Goal: Information Seeking & Learning: Find specific fact

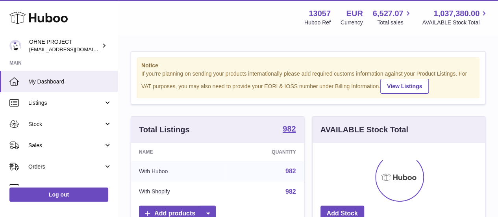
scroll to position [123, 172]
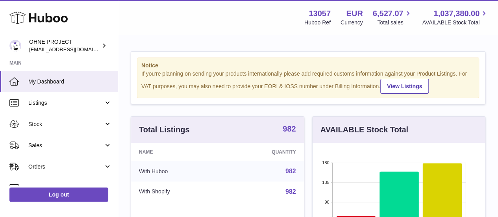
click at [291, 133] on strong "982" at bounding box center [289, 129] width 13 height 8
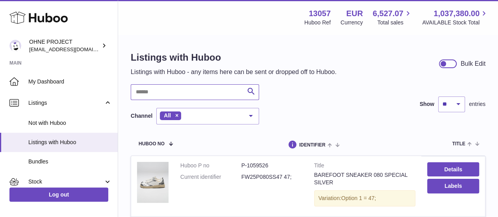
click at [213, 96] on input "text" at bounding box center [195, 92] width 128 height 16
type input "*"
click at [210, 90] on input "****" at bounding box center [195, 92] width 128 height 16
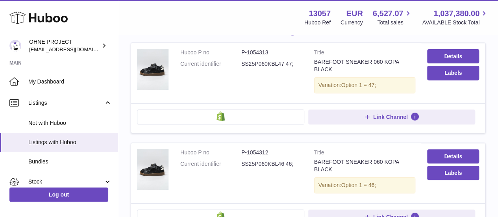
scroll to position [114, 0]
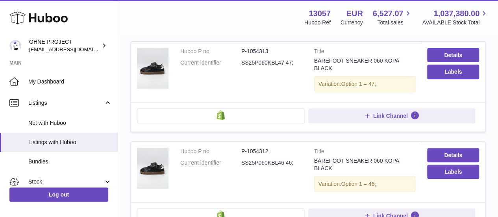
drag, startPoint x: 283, startPoint y: 61, endPoint x: 241, endPoint y: 62, distance: 41.7
click at [241, 62] on dd "SS25P060KBL47 47;" at bounding box center [271, 62] width 61 height 7
copy dd "SS25P060KBL47"
drag, startPoint x: 314, startPoint y: 153, endPoint x: 327, endPoint y: 153, distance: 12.6
click at [327, 157] on div "BAREFOOT SNEAKER 060 KOPA BLACK" at bounding box center [365, 164] width 102 height 15
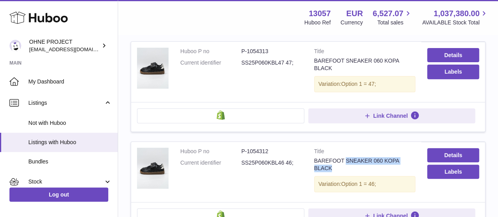
drag, startPoint x: 342, startPoint y: 154, endPoint x: 414, endPoint y: 152, distance: 71.3
click at [414, 157] on div "BAREFOOT SNEAKER 060 KOPA BLACK" at bounding box center [365, 164] width 102 height 15
copy div "SNEAKER 060 KOPA BLACK"
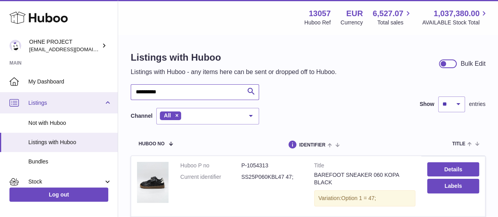
drag, startPoint x: 174, startPoint y: 90, endPoint x: 101, endPoint y: 100, distance: 73.6
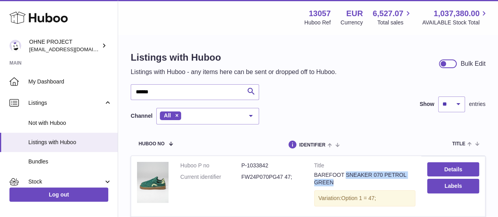
drag, startPoint x: 342, startPoint y: 174, endPoint x: 351, endPoint y: 181, distance: 11.2
click at [351, 181] on div "BAREFOOT SNEAKER 070 PETROL GREEN" at bounding box center [365, 178] width 102 height 15
copy div "SNEAKER 070 PETROL GREEN"
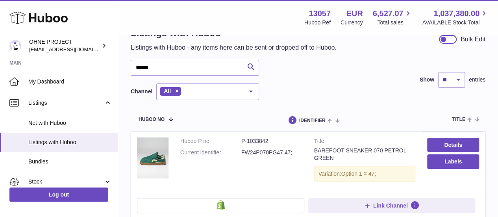
click at [274, 152] on dd "FW24P070PG47 47;" at bounding box center [271, 152] width 61 height 7
copy dd "FW24P070PG47"
click at [145, 67] on input "******" at bounding box center [195, 68] width 128 height 16
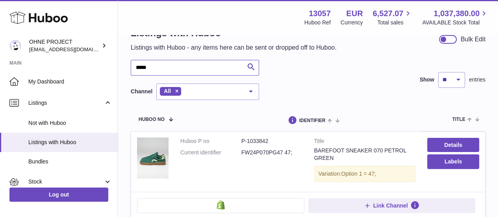
type input "*****"
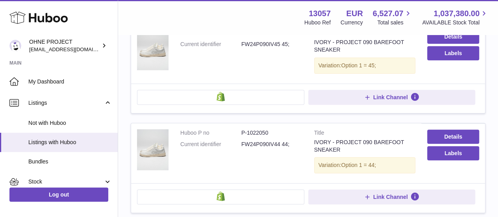
scroll to position [333, 0]
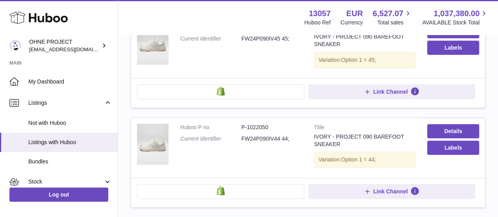
click at [261, 137] on dd "FW24P090IV44 44;" at bounding box center [271, 138] width 61 height 7
copy dd "FW24P090IV44"
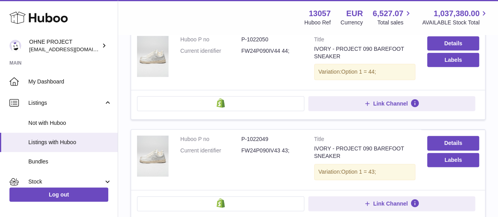
scroll to position [421, 0]
click at [317, 144] on div "IVORY - PROJECT 090 BAREFOOT SNEAKER" at bounding box center [365, 151] width 102 height 15
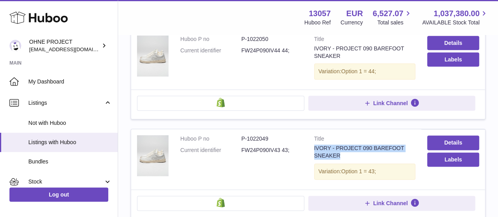
drag, startPoint x: 336, startPoint y: 149, endPoint x: 313, endPoint y: 143, distance: 24.1
click at [313, 143] on td "Title IVORY - PROJECT 090 BAREFOOT SNEAKER Variation: Option 1 = 43;" at bounding box center [364, 159] width 113 height 60
copy div "IVORY - PROJECT 090 BAREFOOT SNEAKER"
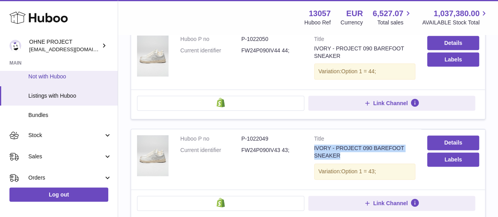
scroll to position [48, 0]
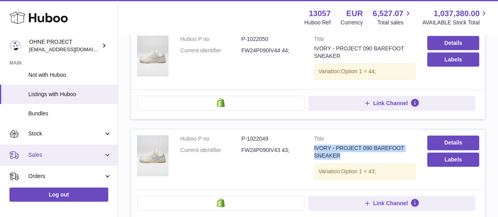
click at [52, 148] on link "Sales" at bounding box center [59, 154] width 118 height 21
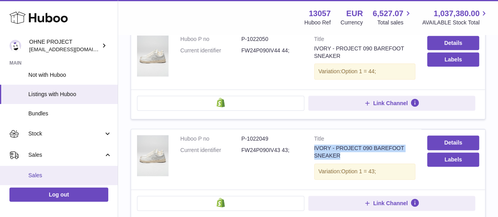
click at [57, 173] on span "Sales" at bounding box center [69, 175] width 83 height 7
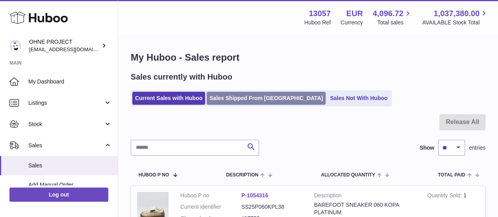
click at [246, 96] on link "Sales Shipped From [GEOGRAPHIC_DATA]" at bounding box center [266, 98] width 119 height 13
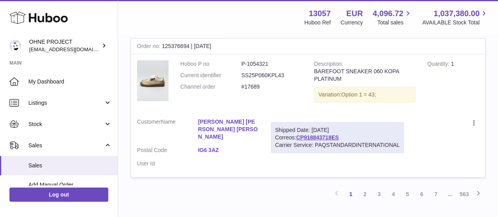
scroll to position [1379, 0]
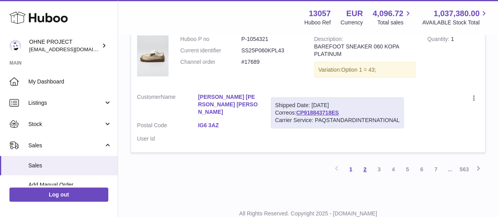
click at [365, 162] on link "2" at bounding box center [365, 169] width 14 height 14
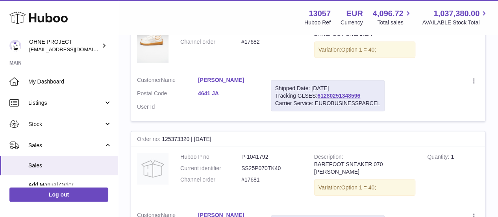
scroll to position [703, 0]
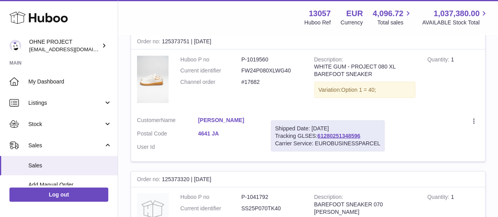
click at [207, 130] on link "4641 JA" at bounding box center [228, 133] width 61 height 7
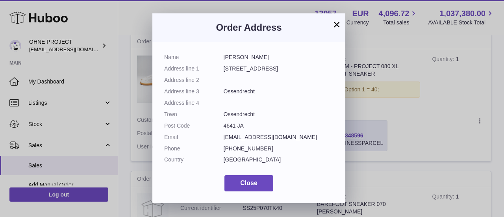
click at [333, 25] on button "×" at bounding box center [336, 24] width 9 height 9
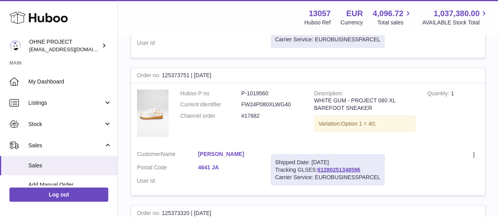
scroll to position [666, 0]
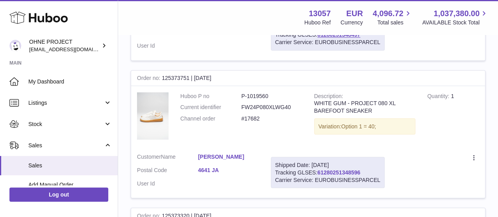
click at [331, 169] on link "61280251348596" at bounding box center [338, 172] width 43 height 6
